Goal: Information Seeking & Learning: Learn about a topic

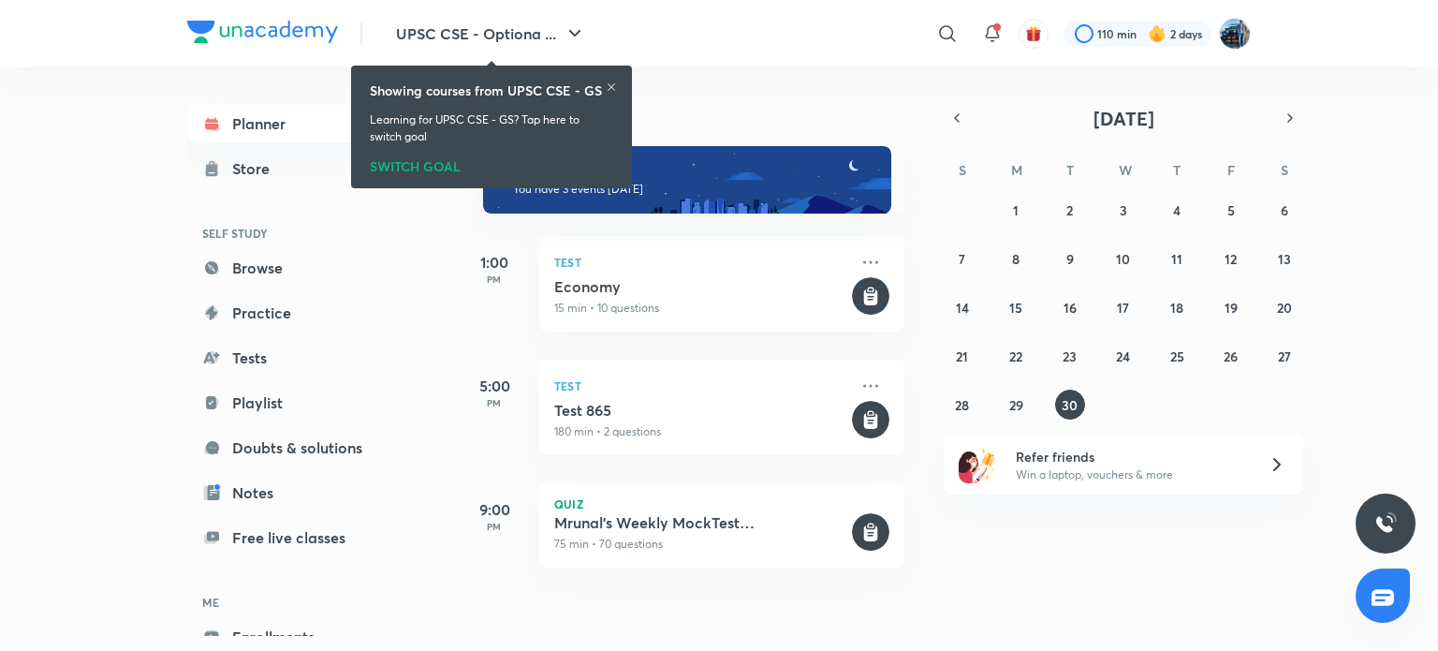
click at [614, 81] on icon at bounding box center [611, 86] width 11 height 11
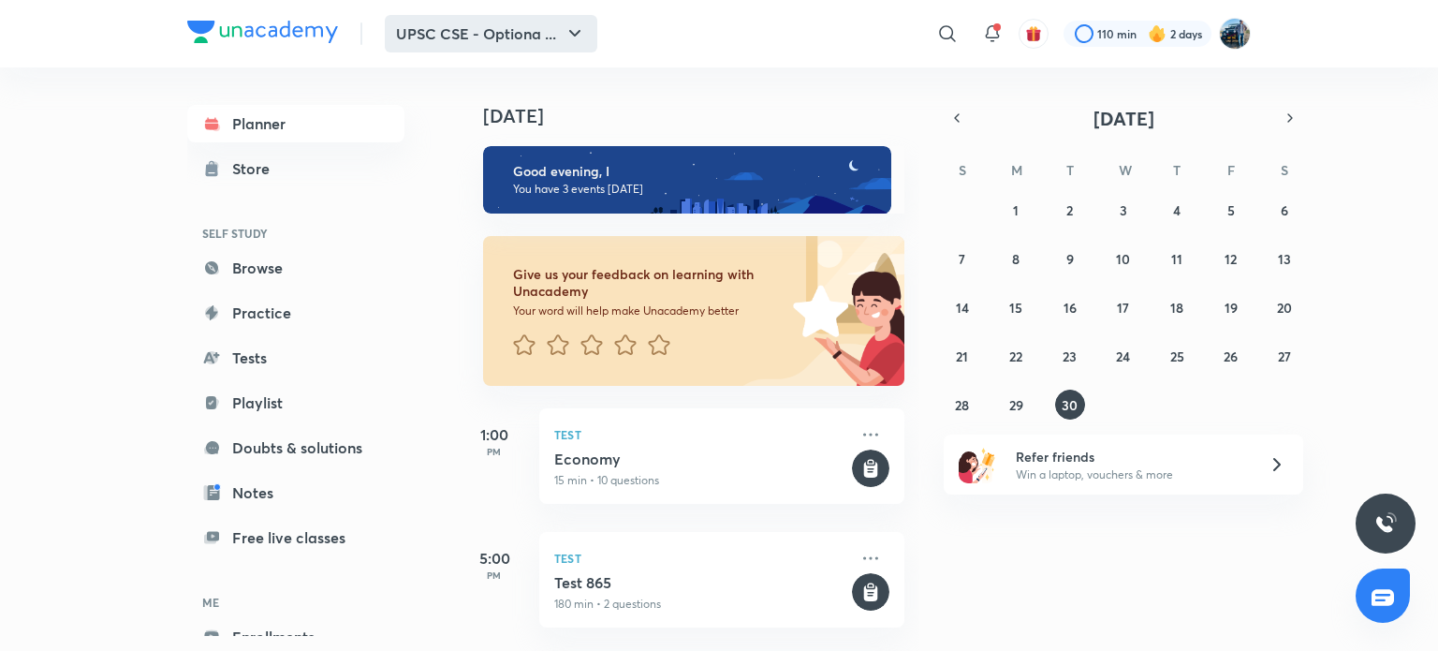
click at [579, 38] on icon "button" at bounding box center [575, 33] width 22 height 22
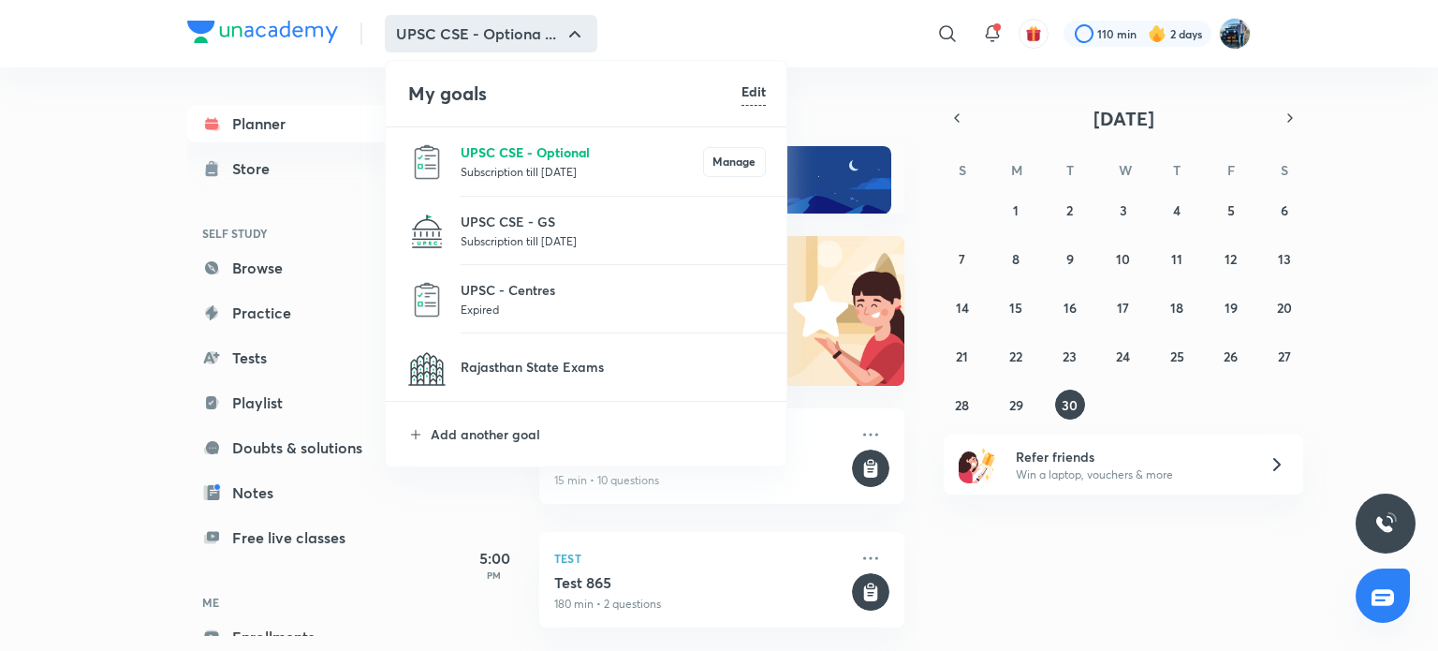
click at [558, 160] on p "UPSC CSE - Optional" at bounding box center [582, 152] width 242 height 20
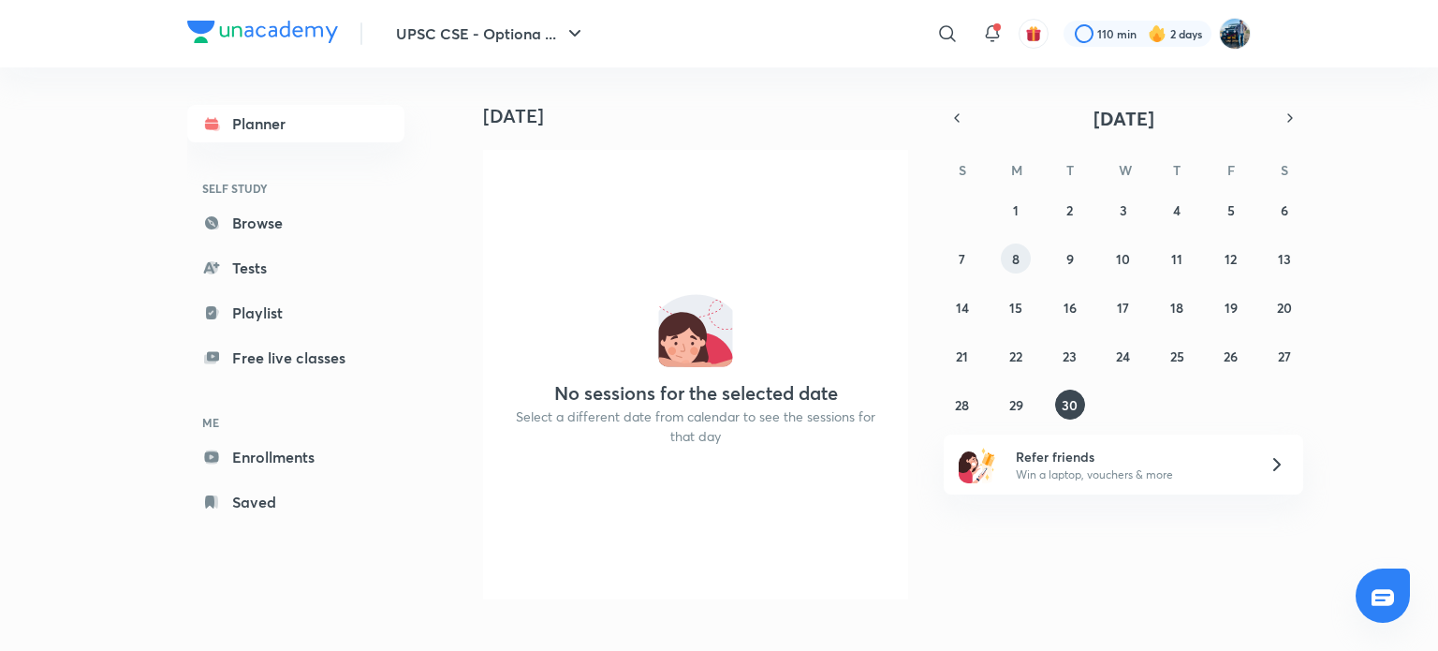
click at [1024, 259] on button "8" at bounding box center [1016, 258] width 30 height 30
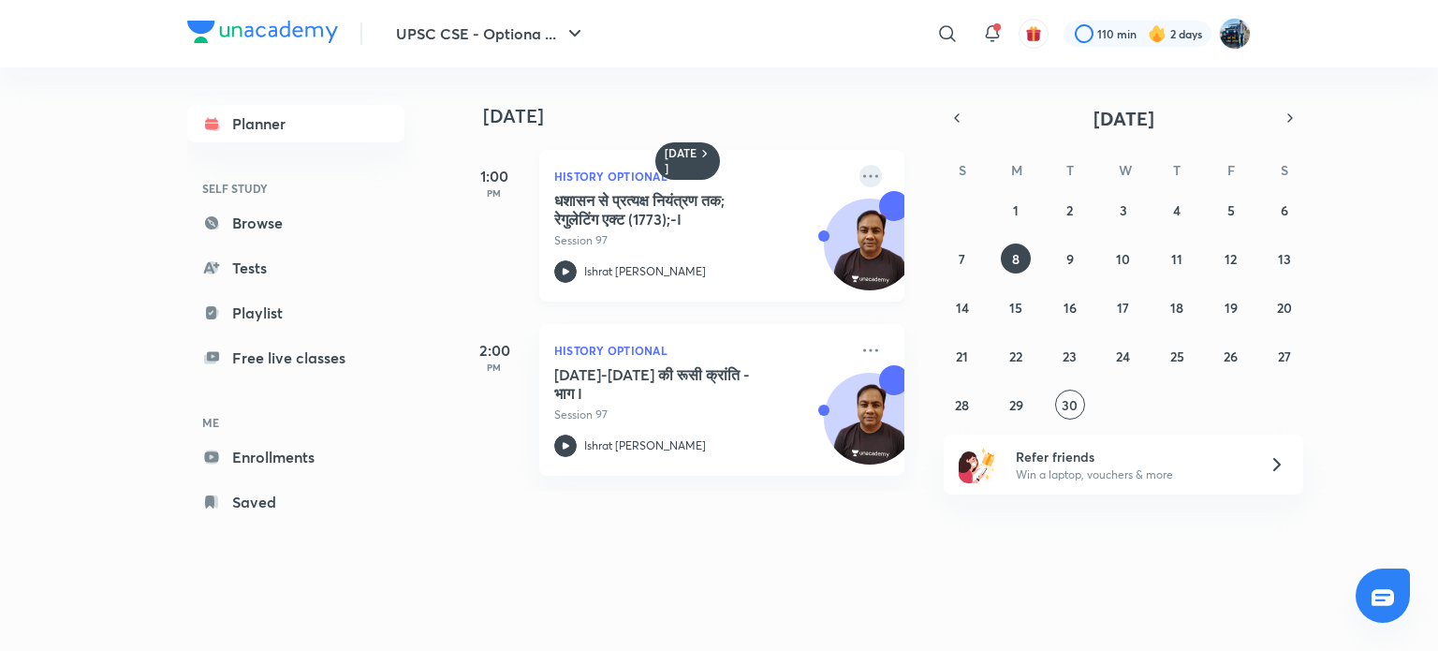
click at [862, 171] on icon at bounding box center [870, 176] width 22 height 22
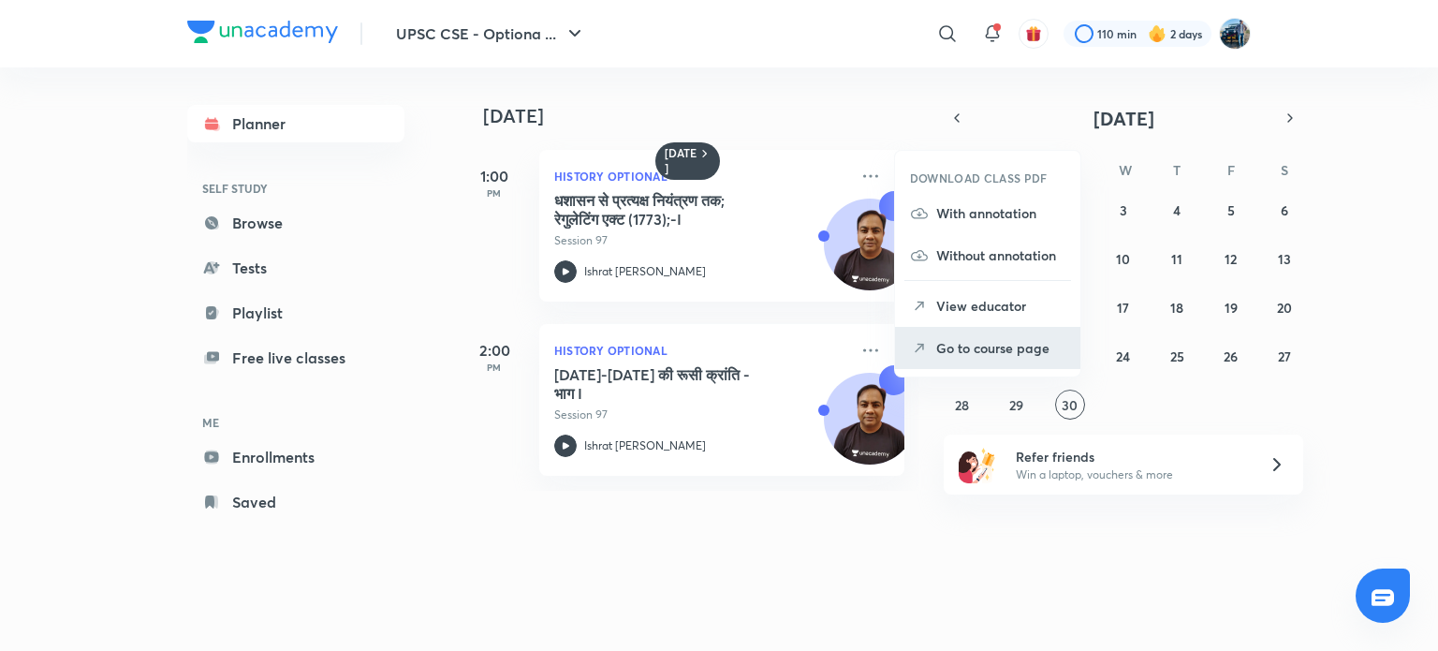
click at [970, 353] on p "Go to course page" at bounding box center [1000, 348] width 129 height 20
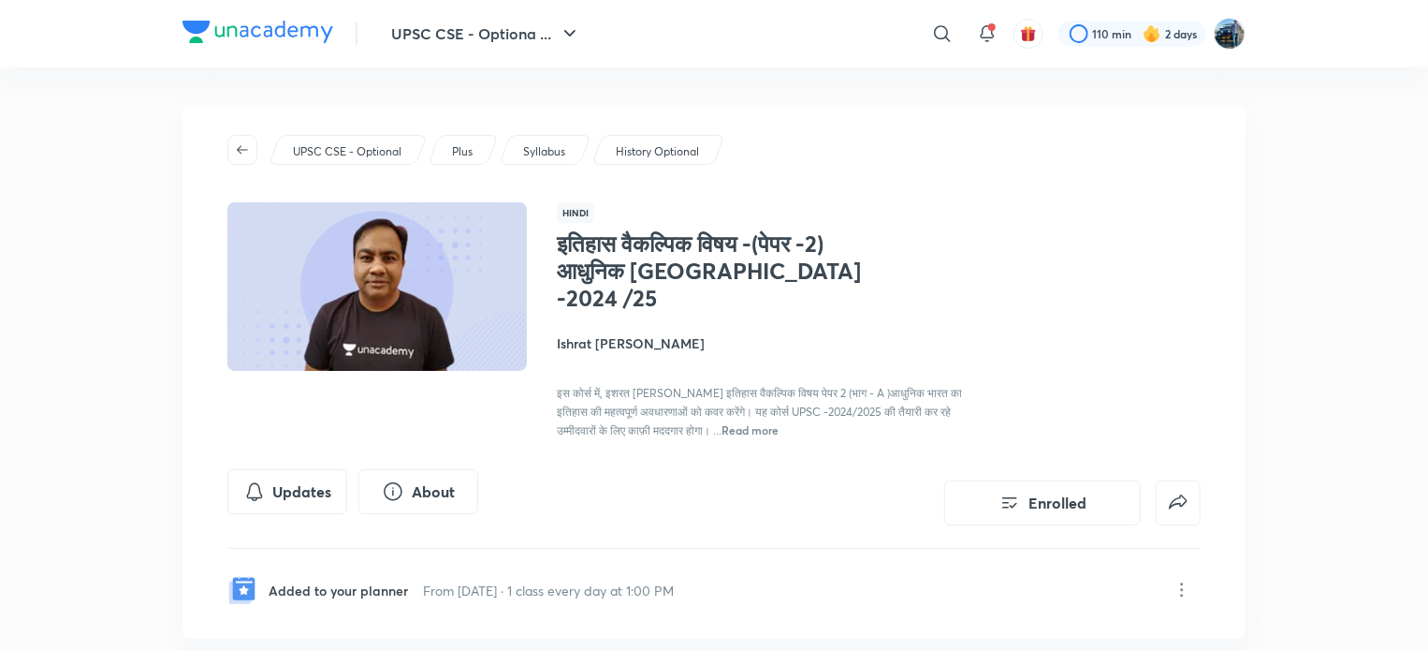
scroll to position [569, 0]
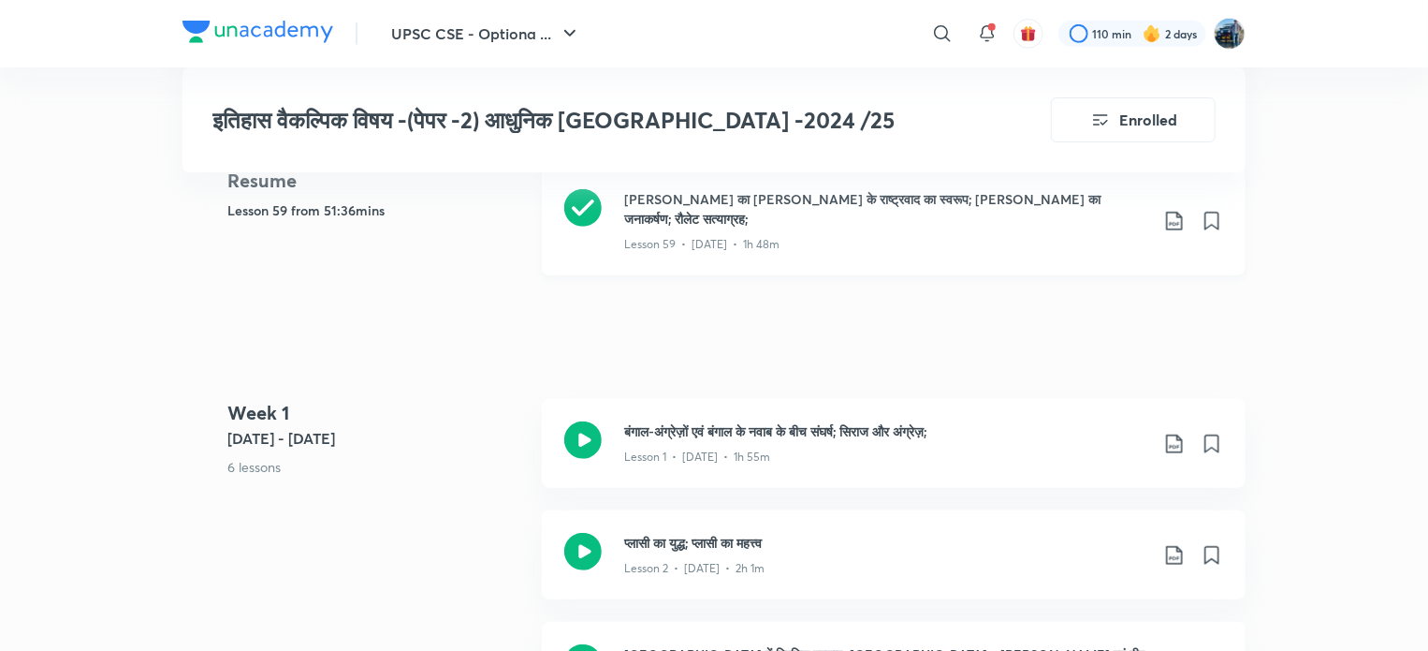
click at [1036, 228] on div "Lesson 59 • [DATE] • 1h 48m" at bounding box center [886, 240] width 524 height 24
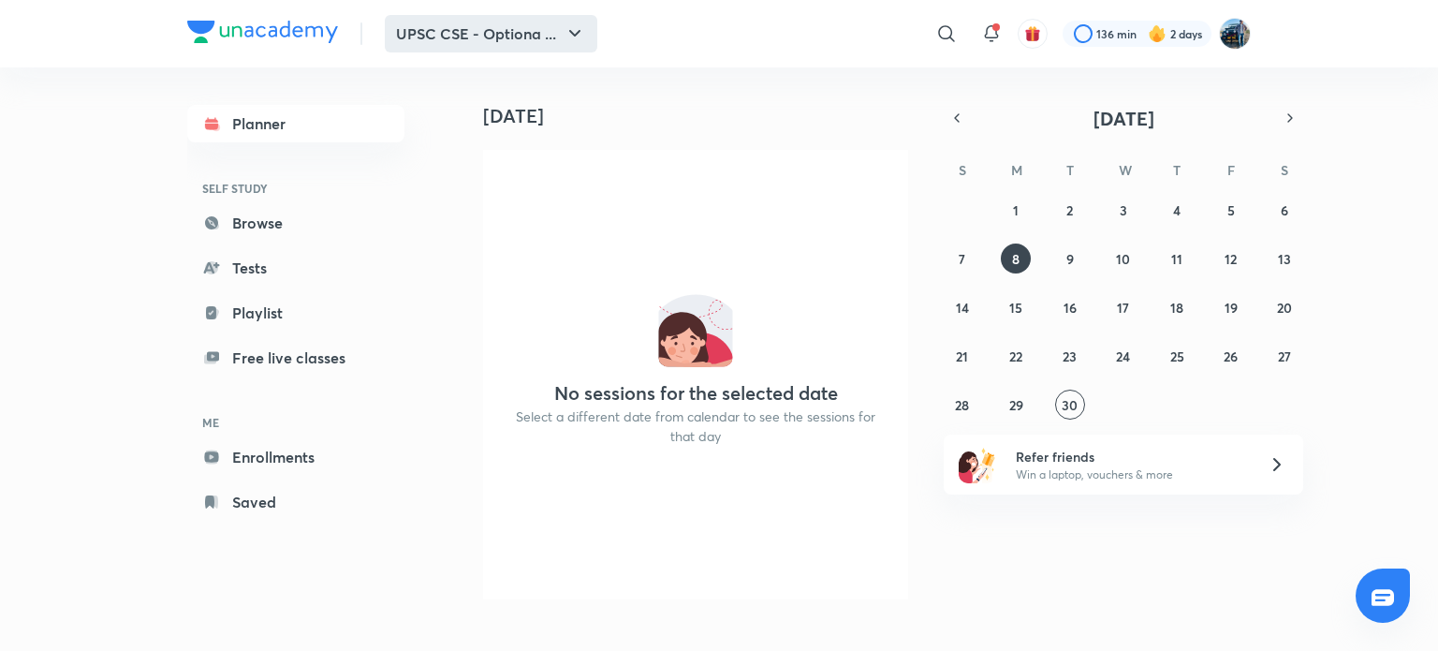
click at [505, 24] on button "UPSC CSE - Optiona ..." at bounding box center [491, 33] width 212 height 37
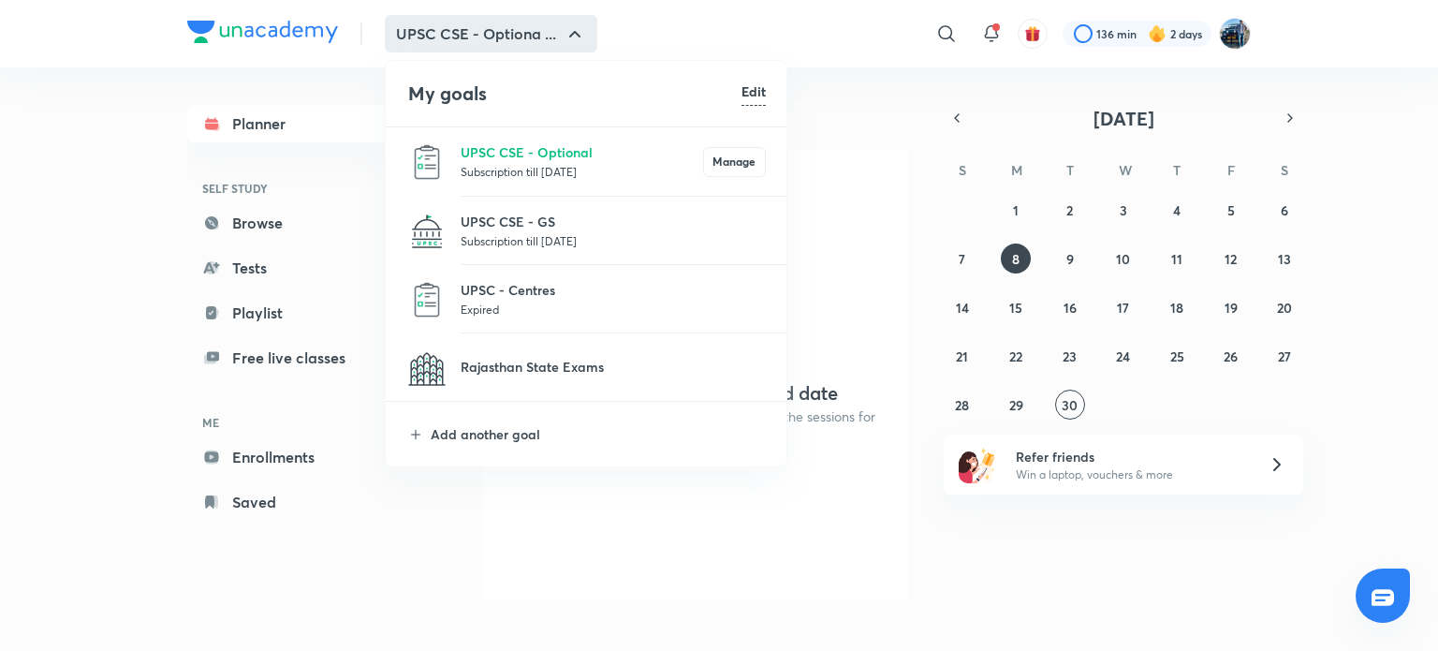
click at [534, 184] on li "UPSC CSE - Optional Subscription till [DATE] Manage" at bounding box center [587, 161] width 403 height 68
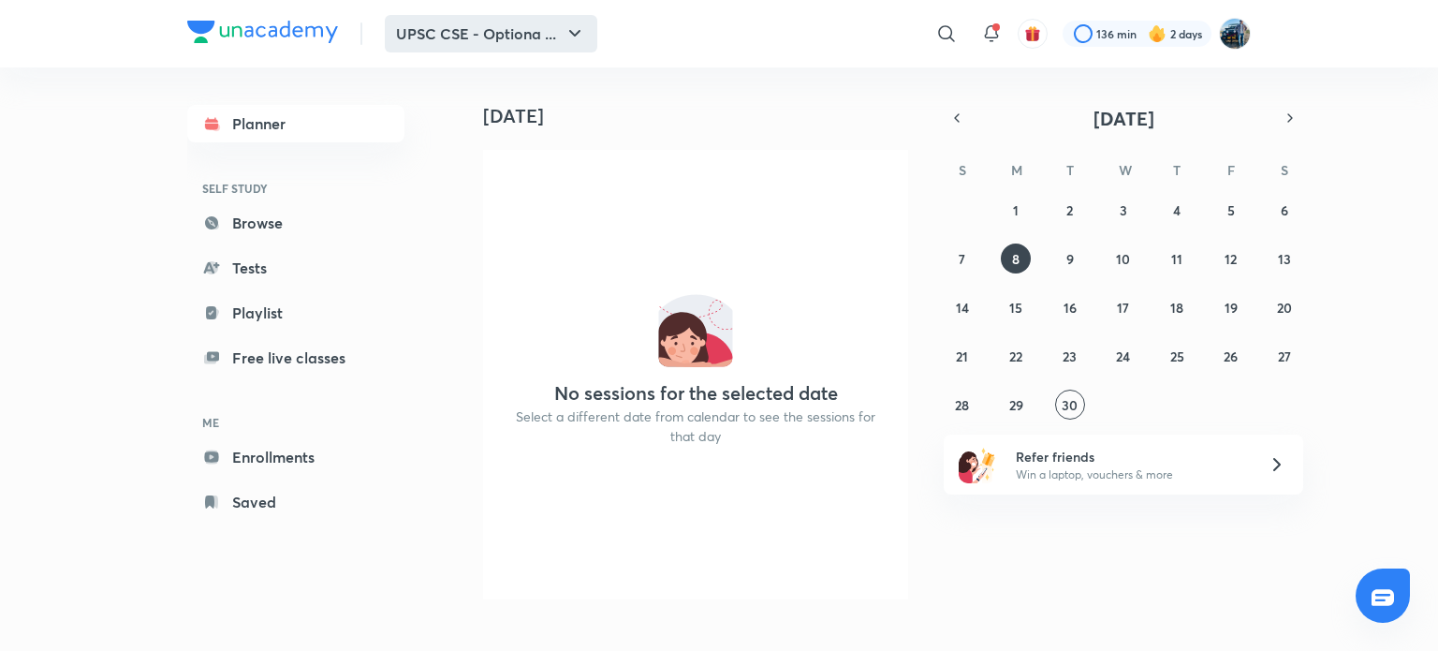
click at [535, 27] on button "UPSC CSE - Optiona ..." at bounding box center [491, 33] width 212 height 37
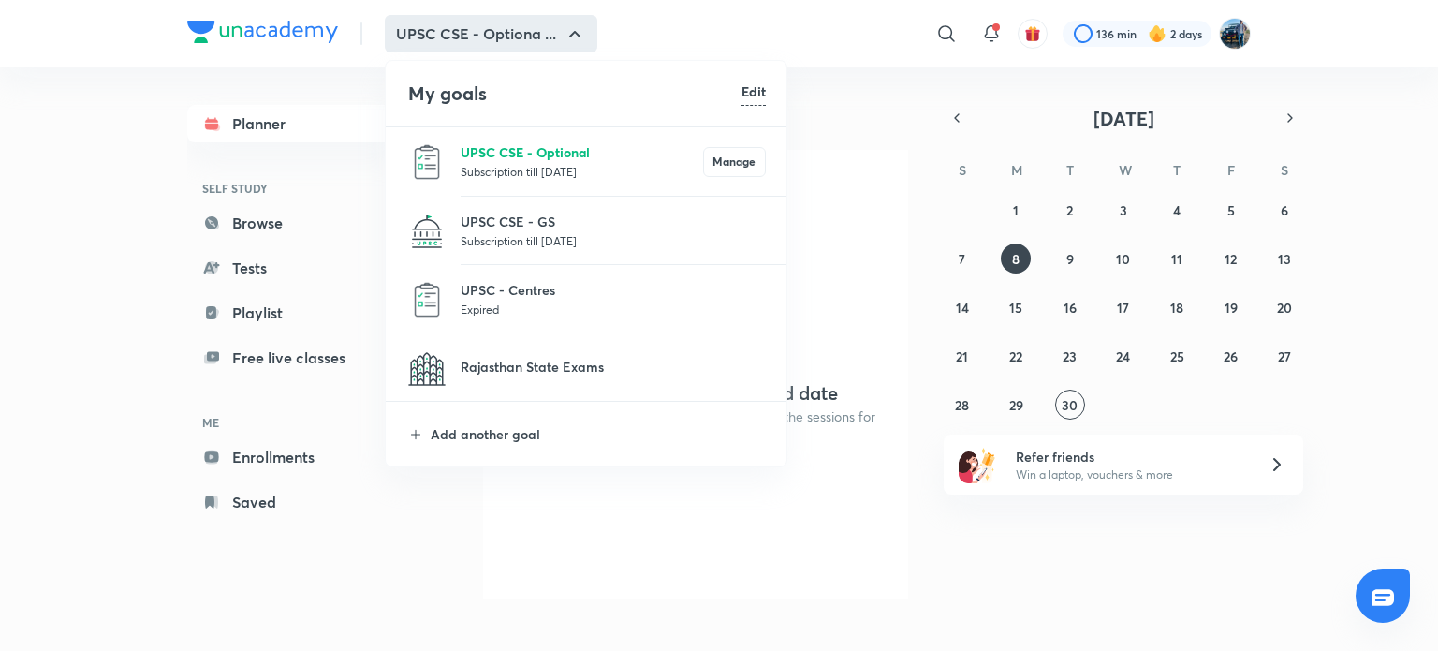
click at [520, 146] on p "UPSC CSE - Optional" at bounding box center [582, 152] width 242 height 20
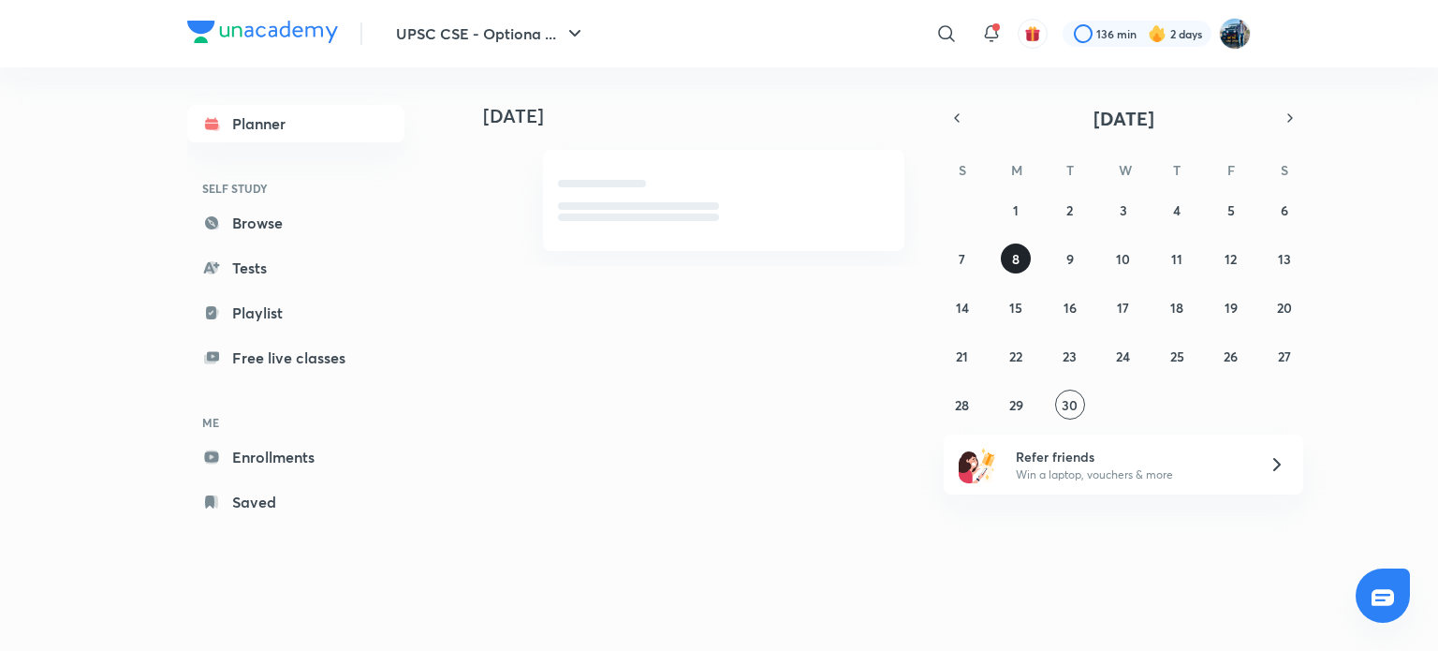
click at [1007, 247] on button "8" at bounding box center [1016, 258] width 30 height 30
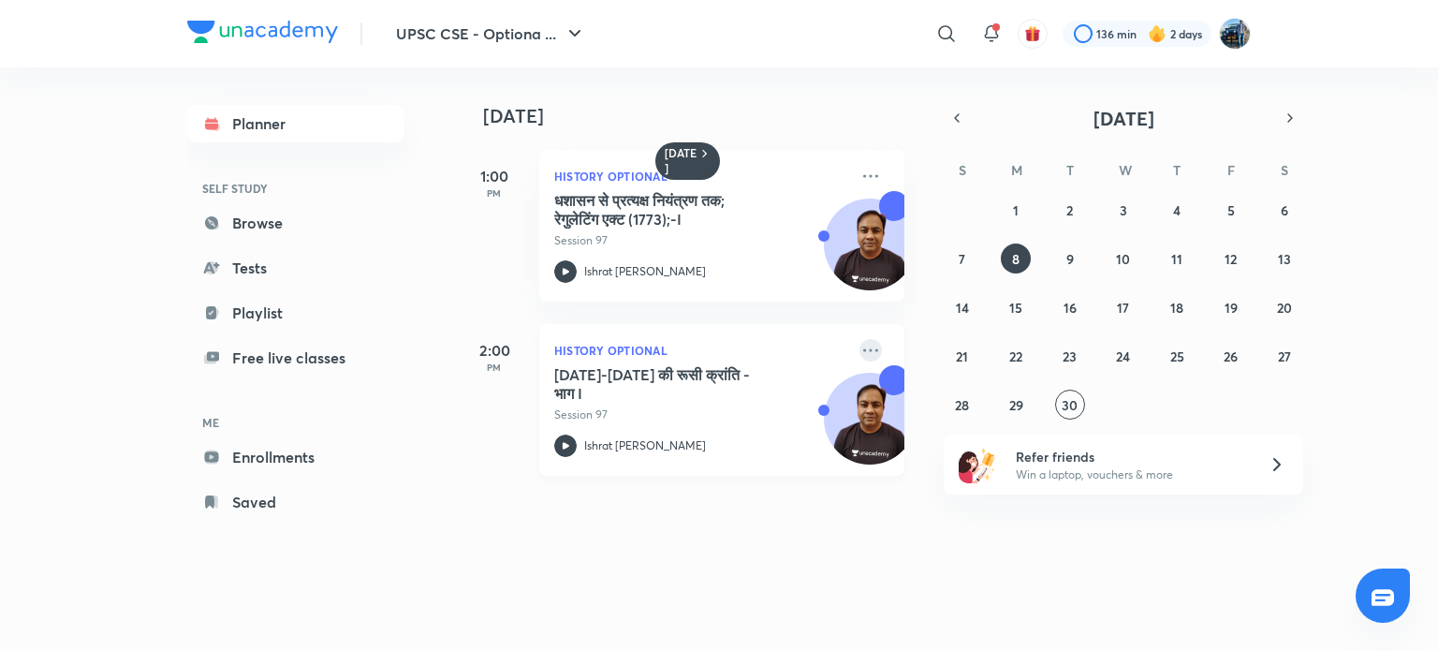
click at [859, 343] on icon at bounding box center [870, 350] width 22 height 22
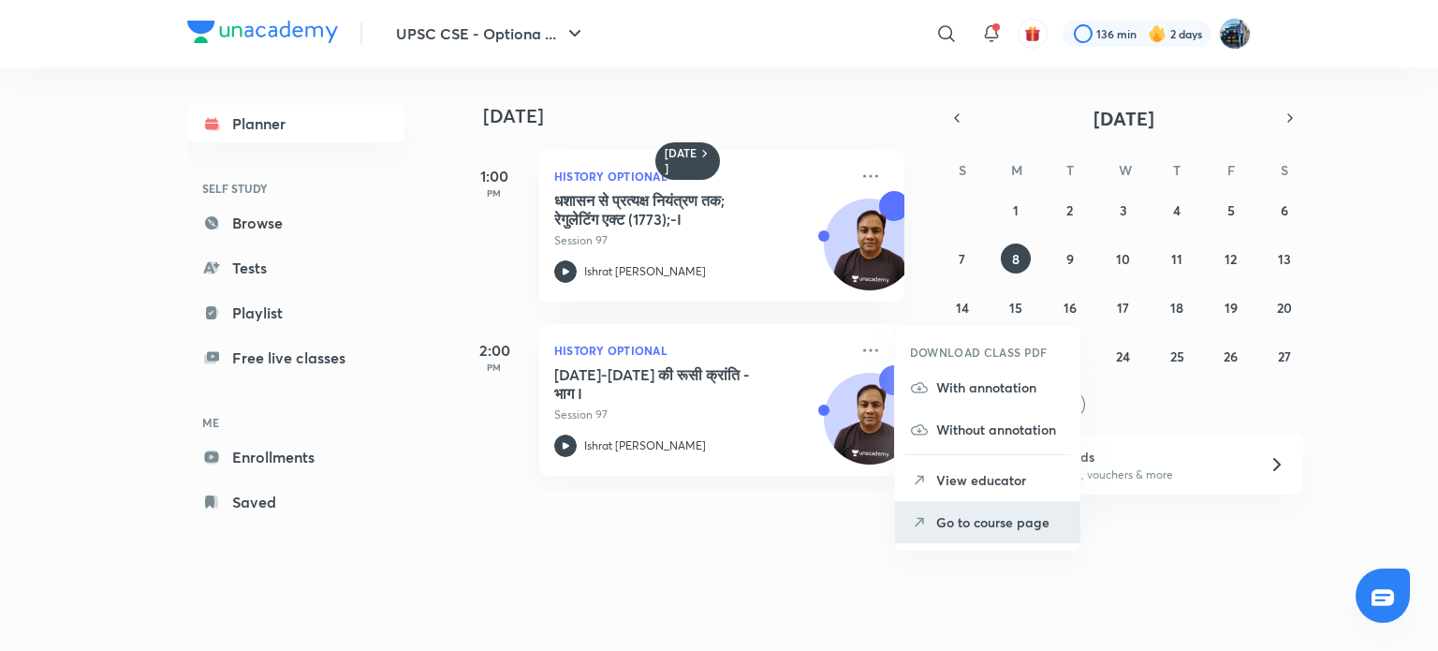
click at [957, 530] on p "Go to course page" at bounding box center [1000, 522] width 129 height 20
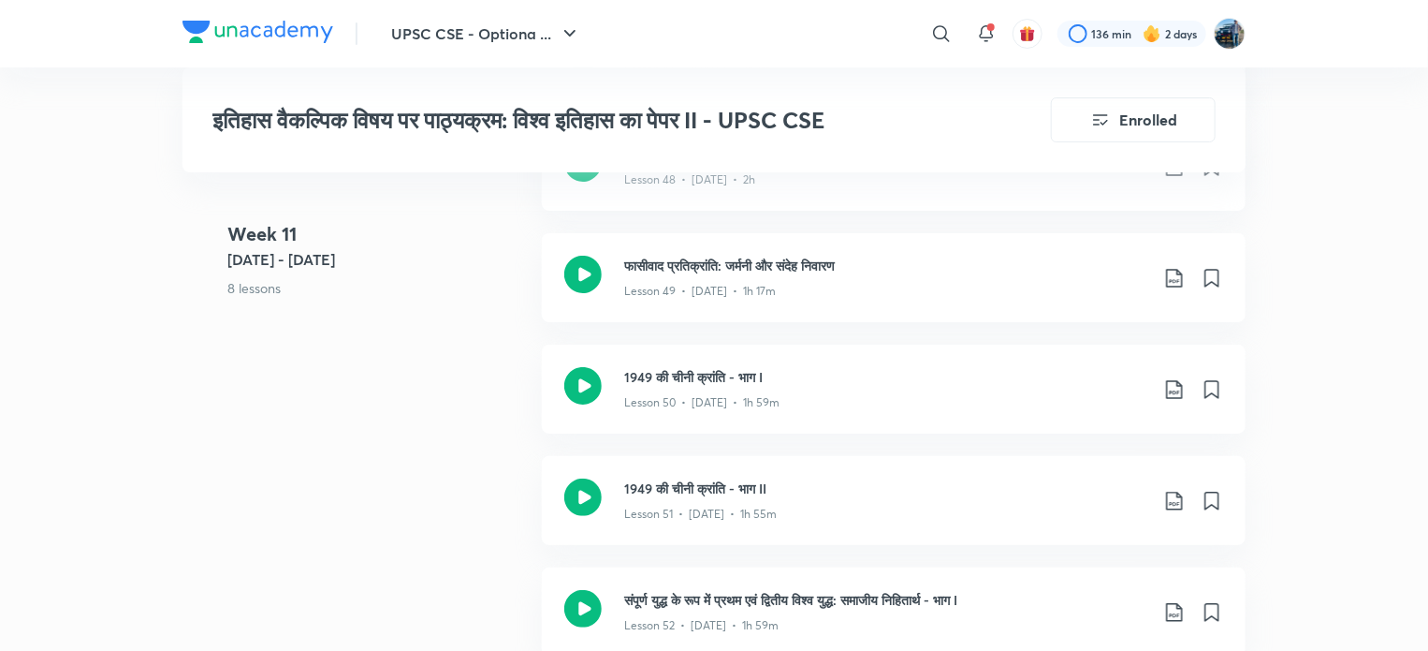
scroll to position [7114, 0]
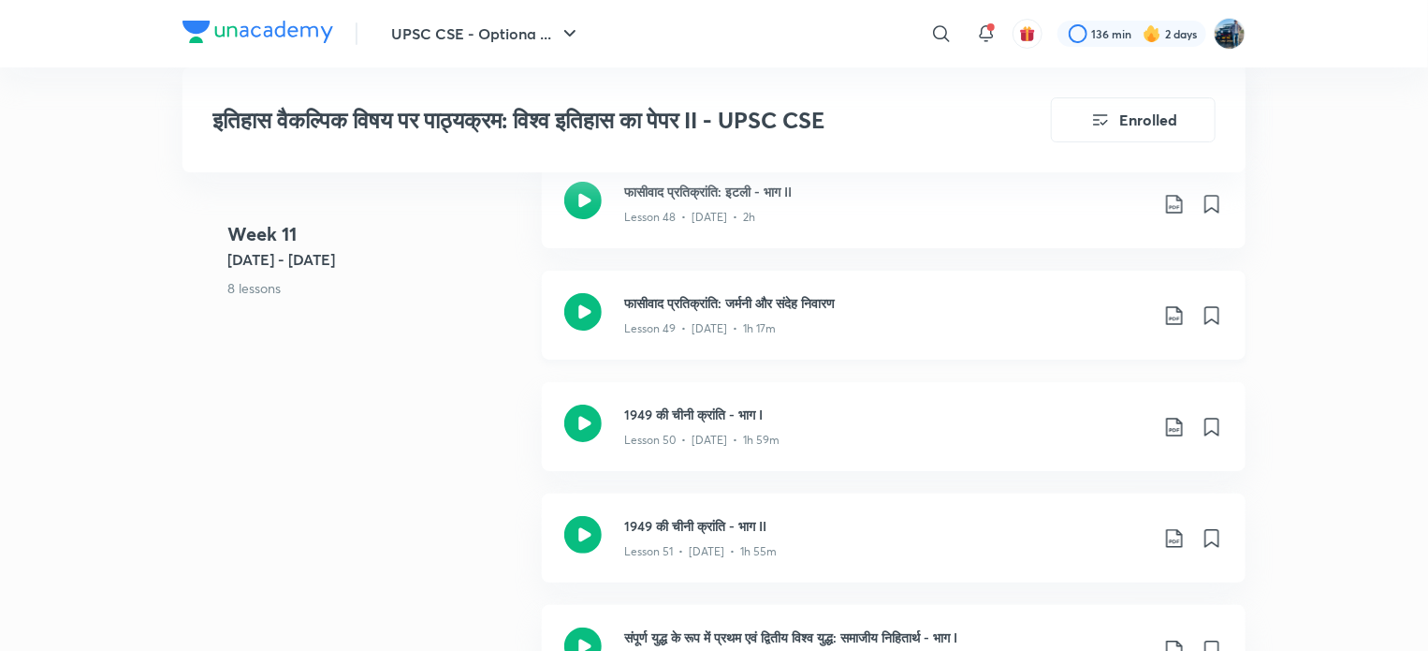
click at [1022, 313] on div "Lesson 49 • [DATE] • 1h 17m" at bounding box center [886, 325] width 524 height 24
